Goal: Task Accomplishment & Management: Manage account settings

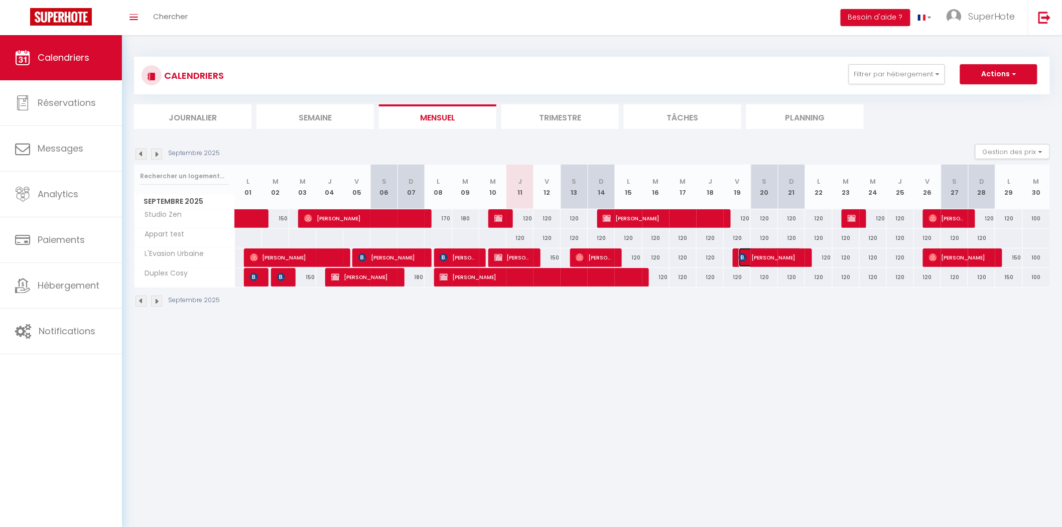
click at [761, 256] on span "[PERSON_NAME]" at bounding box center [770, 257] width 63 height 19
select select "OK"
select select "KO"
select select "0"
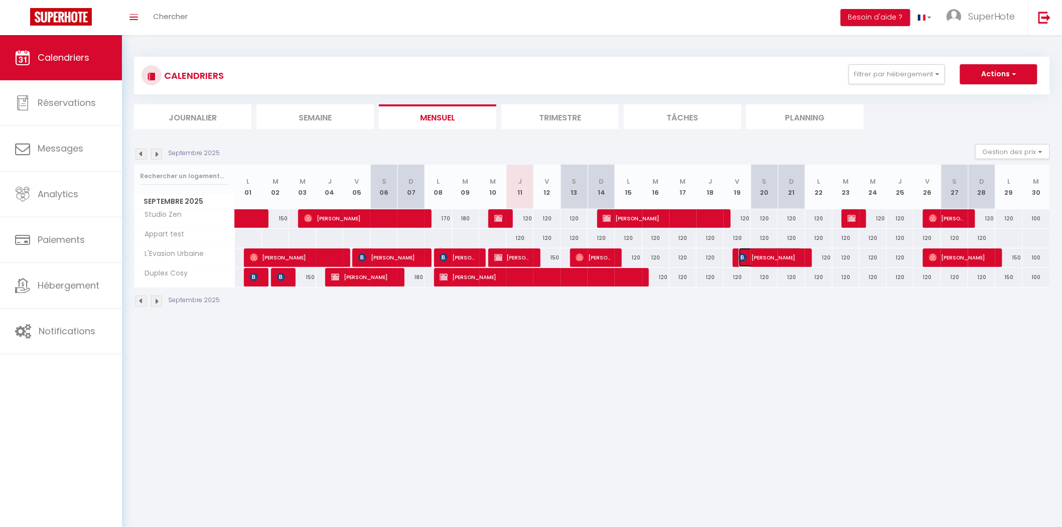
select select "1"
select select
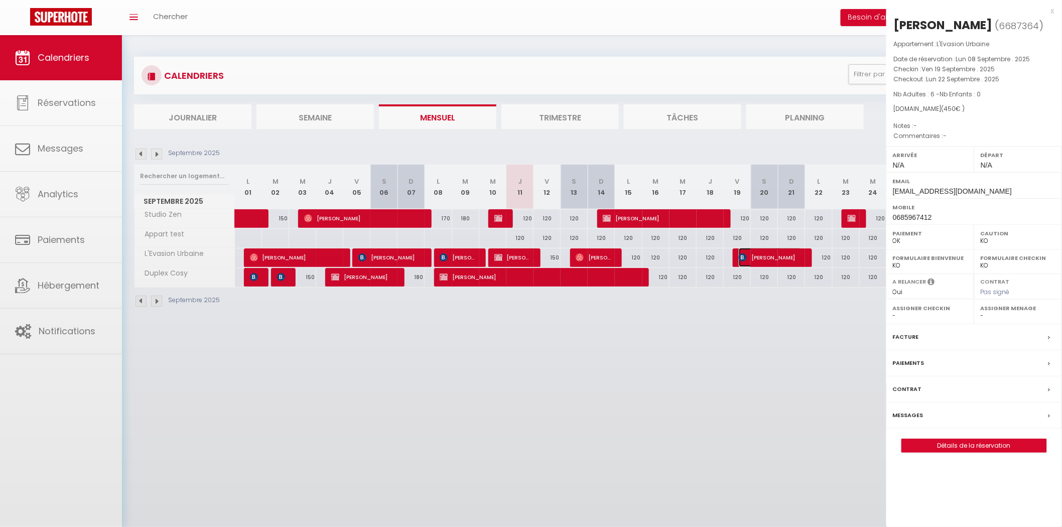
select select "22110"
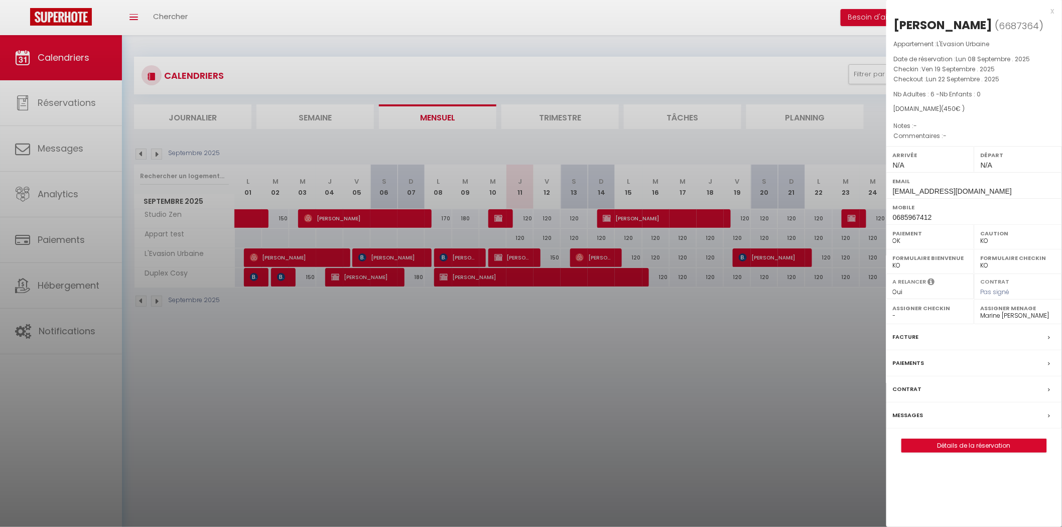
click at [928, 418] on div "Messages" at bounding box center [975, 416] width 176 height 26
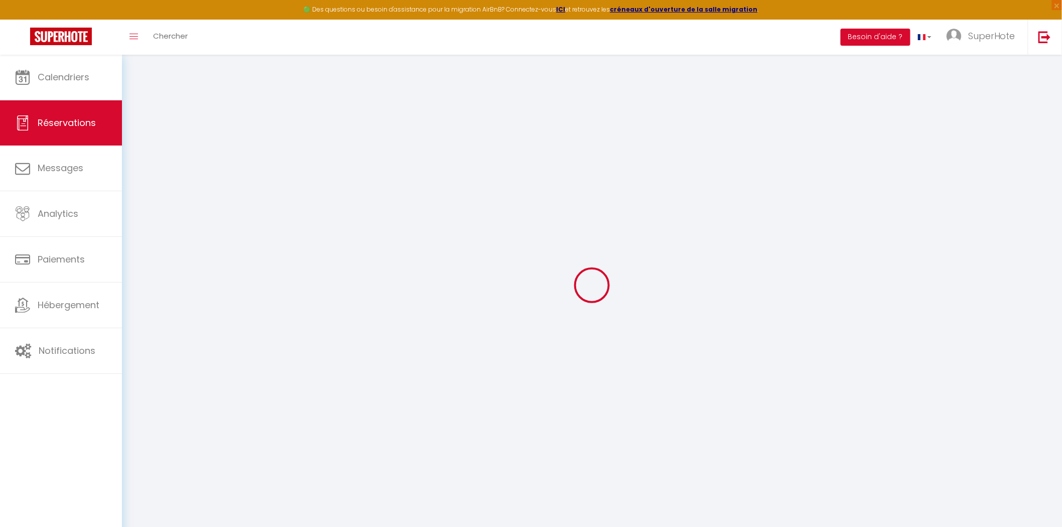
select select
checkbox input "false"
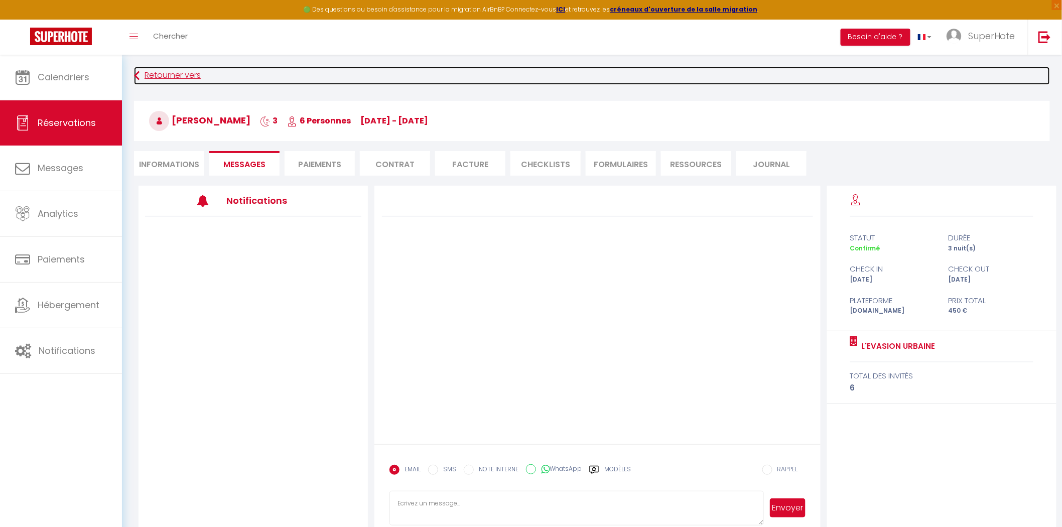
click at [148, 73] on link "Retourner vers" at bounding box center [592, 76] width 916 height 18
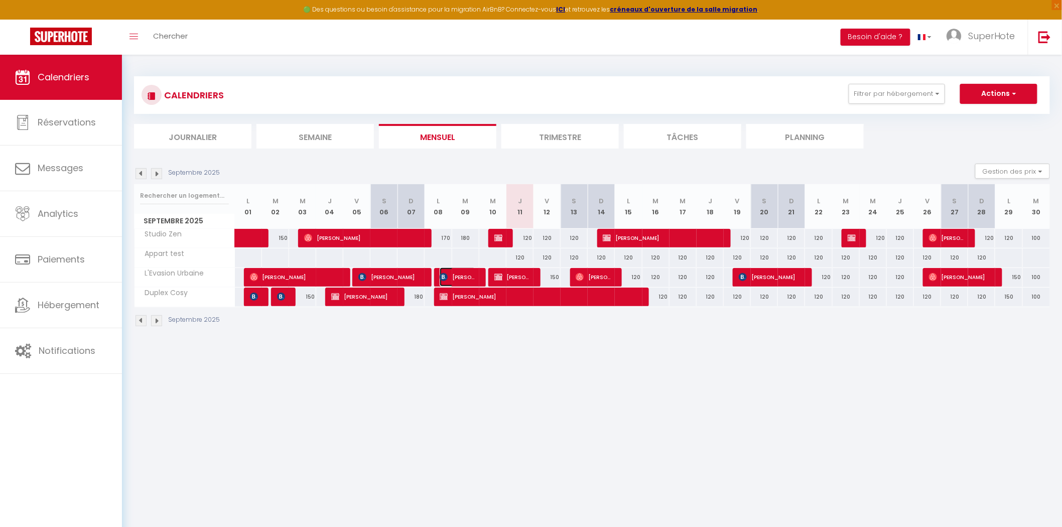
click at [472, 273] on span "[PERSON_NAME]" at bounding box center [458, 277] width 36 height 19
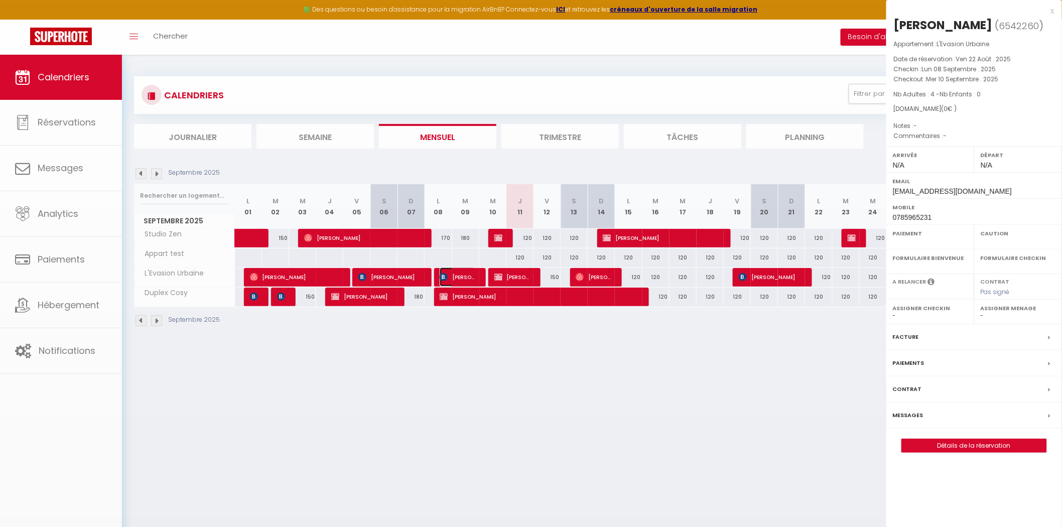
select select "OK"
select select "KO"
select select "0"
select select "1"
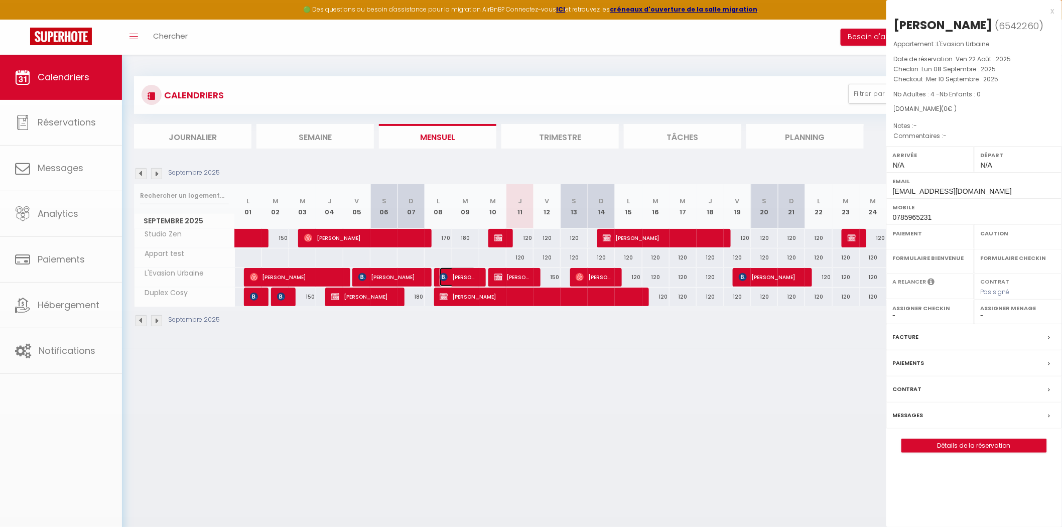
select select
select select "21811"
select select "21800"
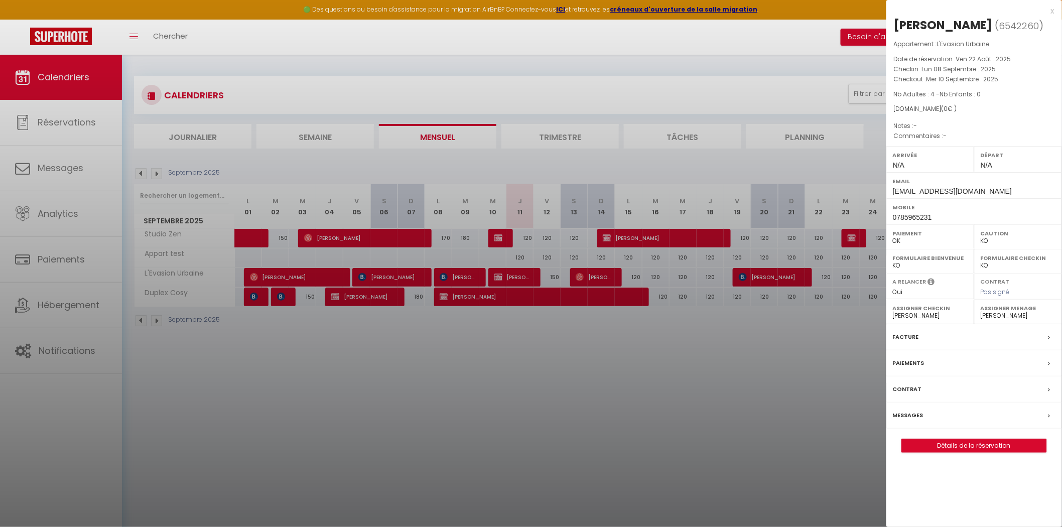
click at [980, 419] on div "Messages" at bounding box center [975, 416] width 176 height 26
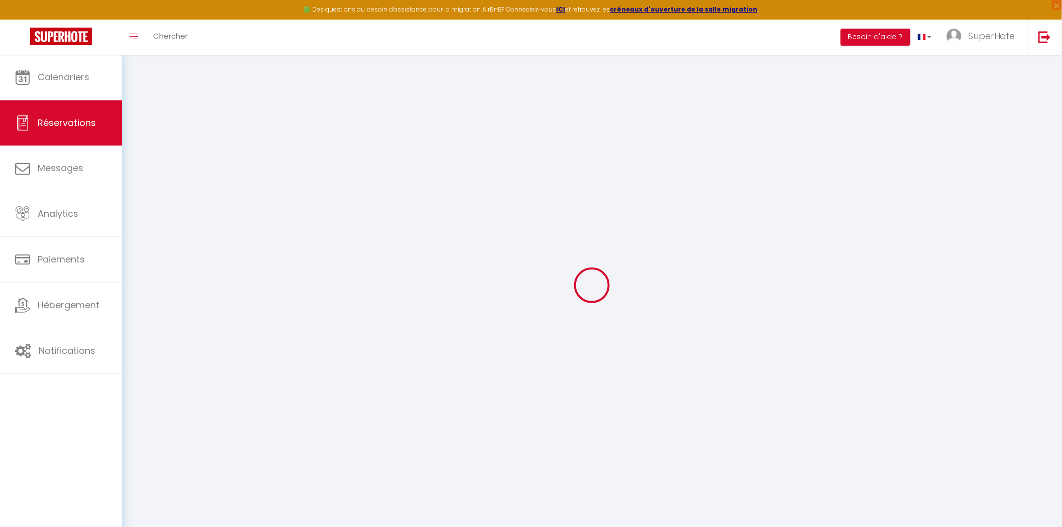
select select
checkbox input "false"
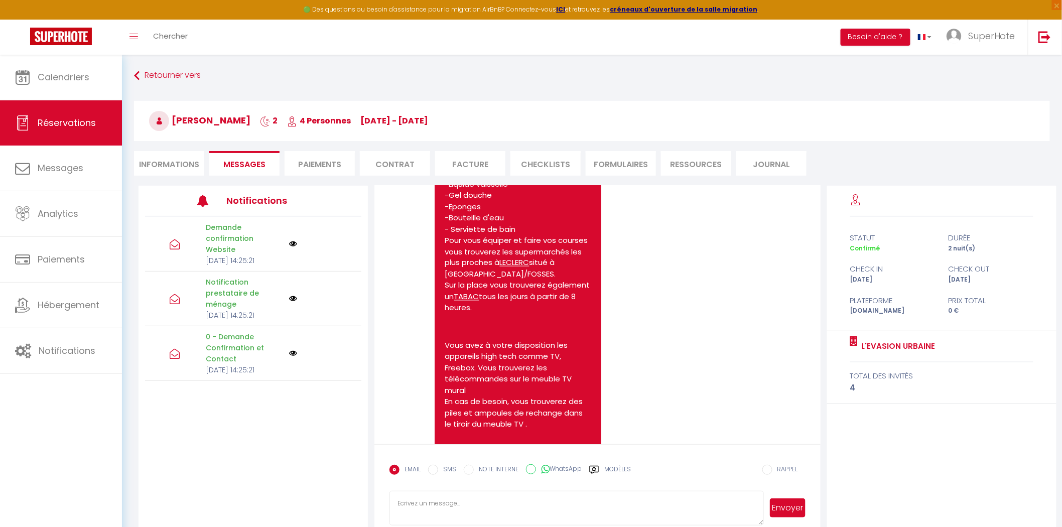
scroll to position [2242, 0]
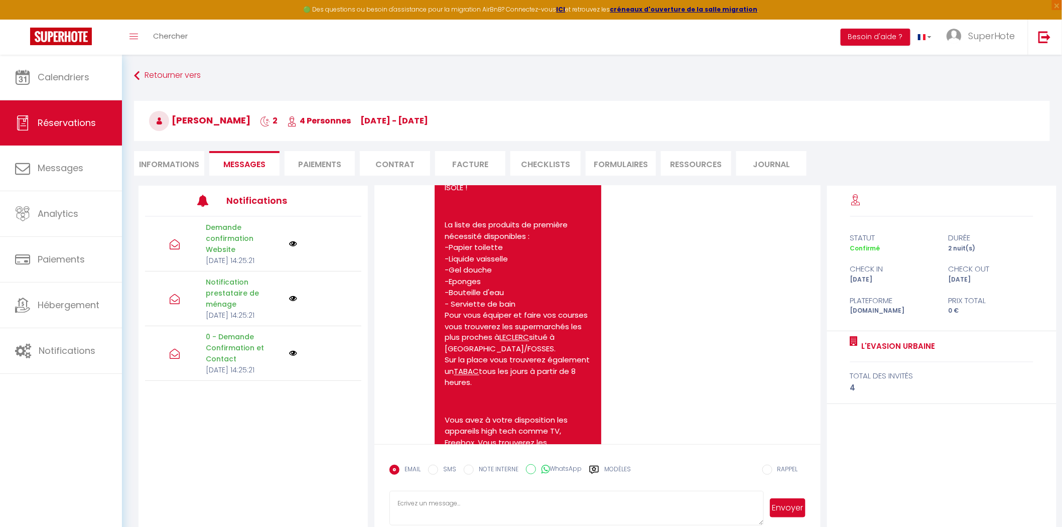
drag, startPoint x: 675, startPoint y: 308, endPoint x: 668, endPoint y: 312, distance: 8.4
click at [668, 312] on div "Note Sms Bonjour [PERSON_NAME], Nous vous souhaitons la bienvenue et sommes rav…" at bounding box center [598, 304] width 416 height 1704
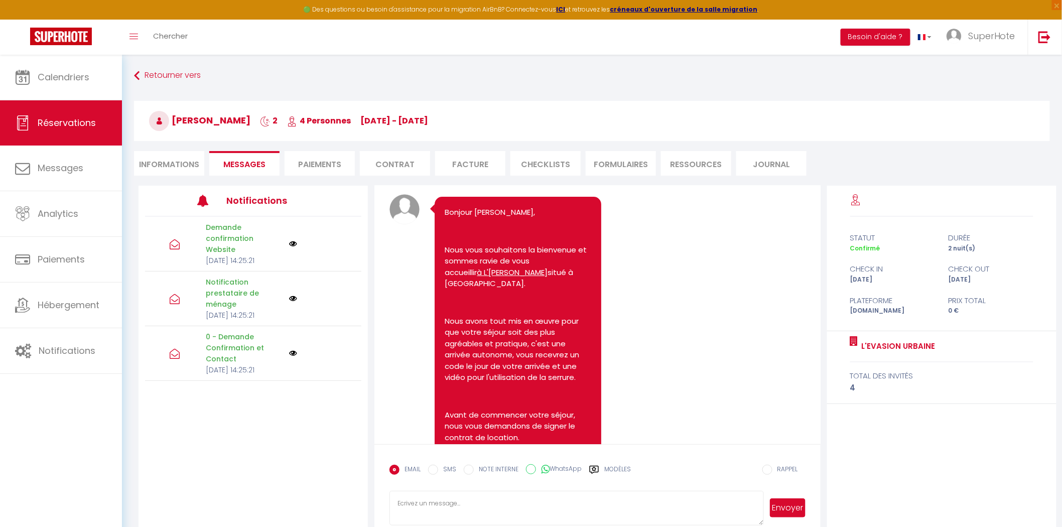
scroll to position [1338, 0]
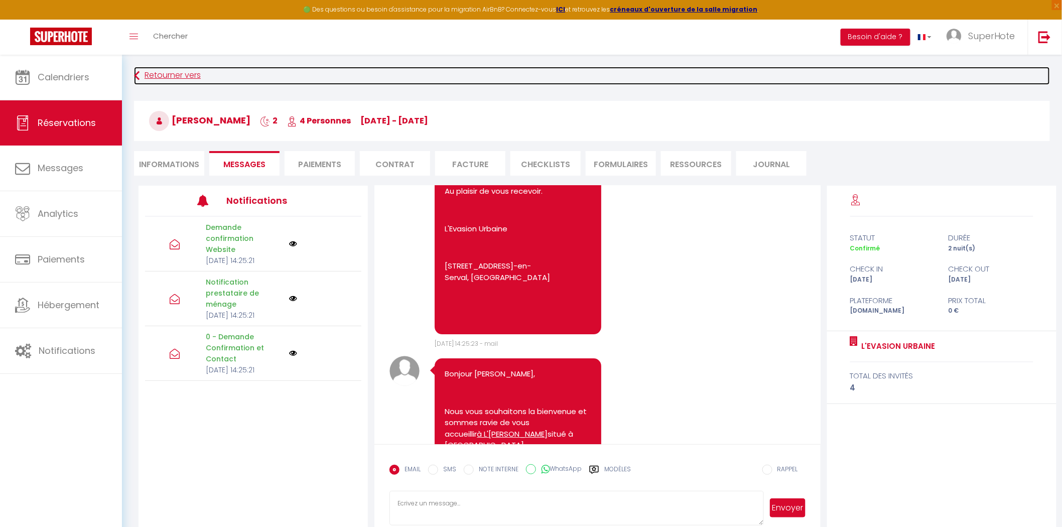
click at [142, 78] on link "Retourner vers" at bounding box center [592, 76] width 916 height 18
